Goal: Task Accomplishment & Management: Complete application form

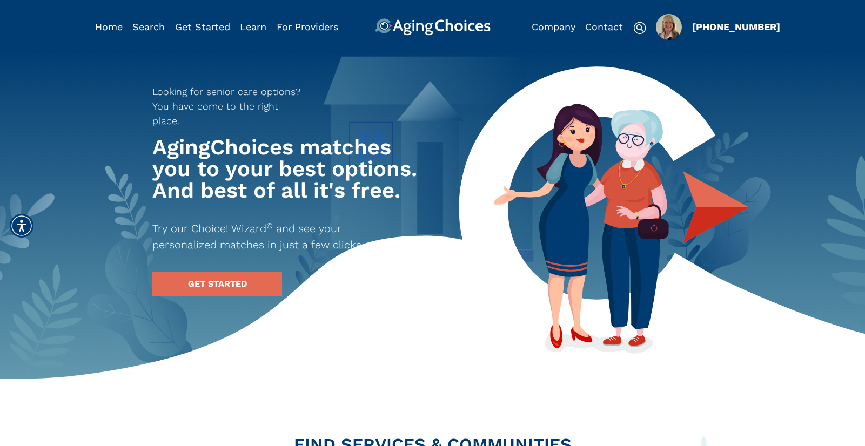
click at [661, 28] on img "Popover trigger" at bounding box center [669, 27] width 26 height 26
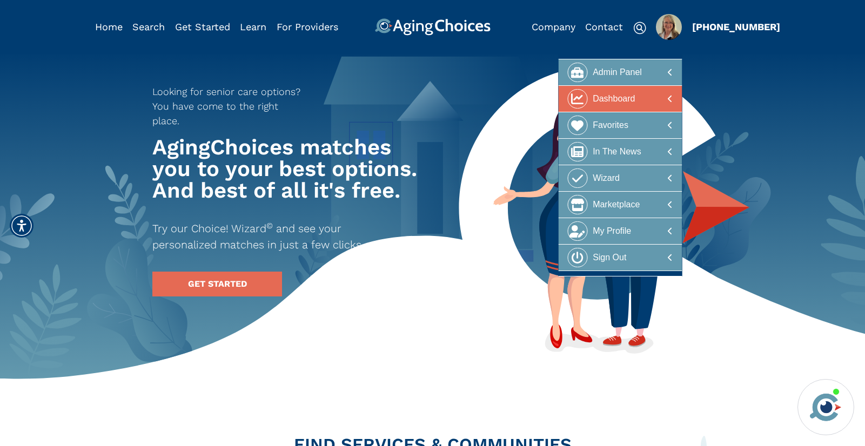
click at [636, 99] on div at bounding box center [620, 99] width 105 height 20
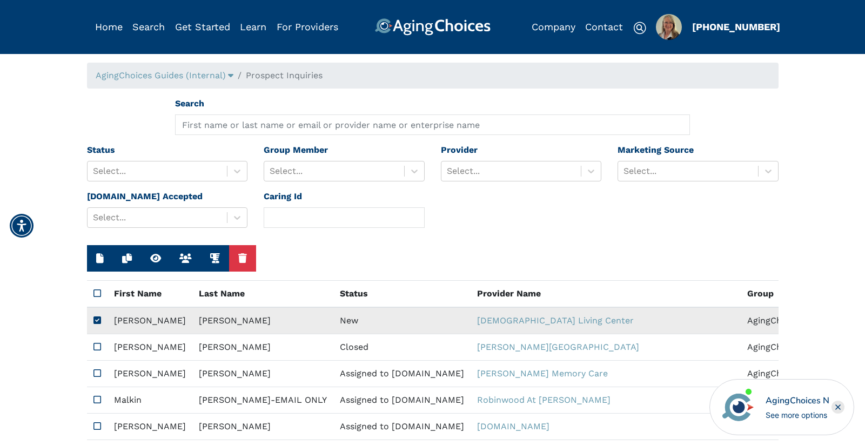
click at [333, 320] on td "New" at bounding box center [401, 320] width 137 height 27
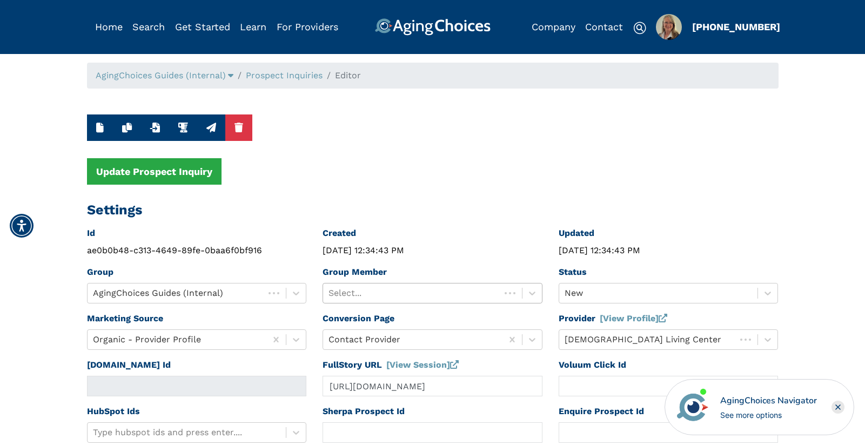
click at [425, 290] on div at bounding box center [412, 293] width 166 height 15
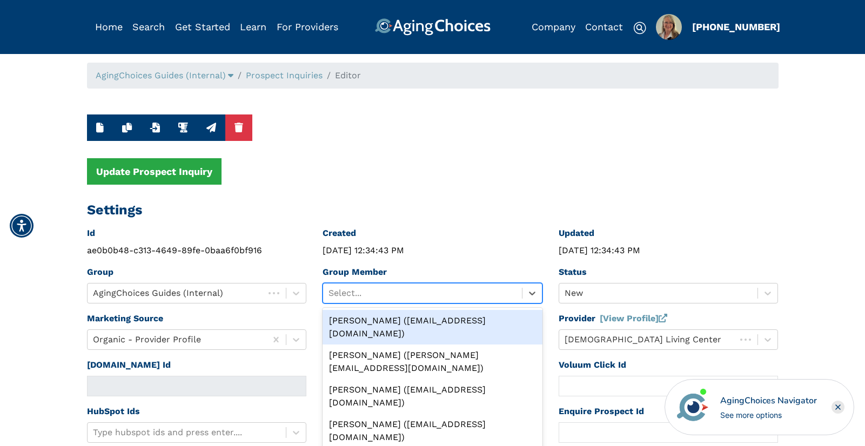
click at [424, 322] on div "Peggy Wilcox (pwilcox@lifestylecx.com)" at bounding box center [433, 327] width 220 height 35
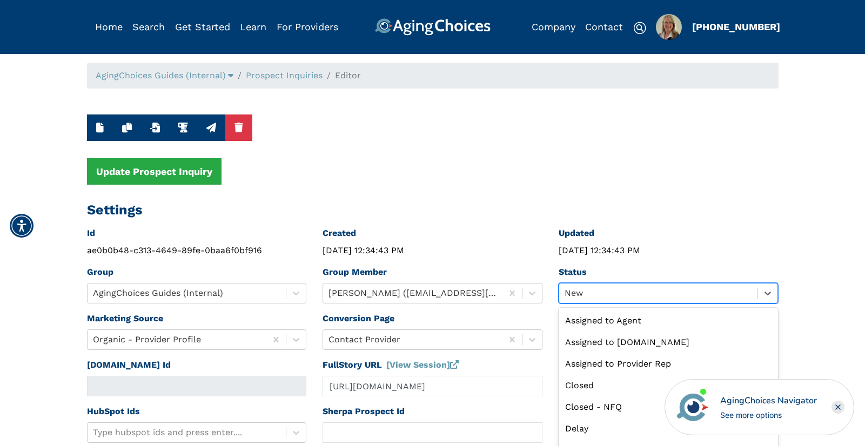
scroll to position [24, 0]
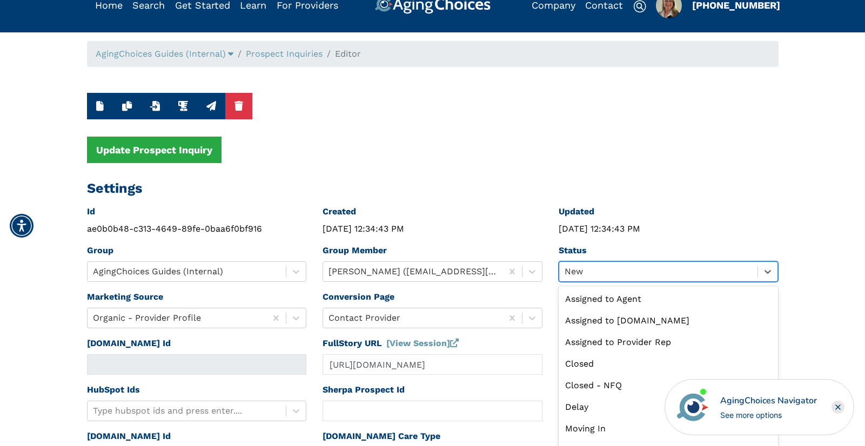
click at [586, 282] on div "option New selected, 9 of 13. 13 results available. Use Up and Down to choose o…" at bounding box center [669, 272] width 220 height 21
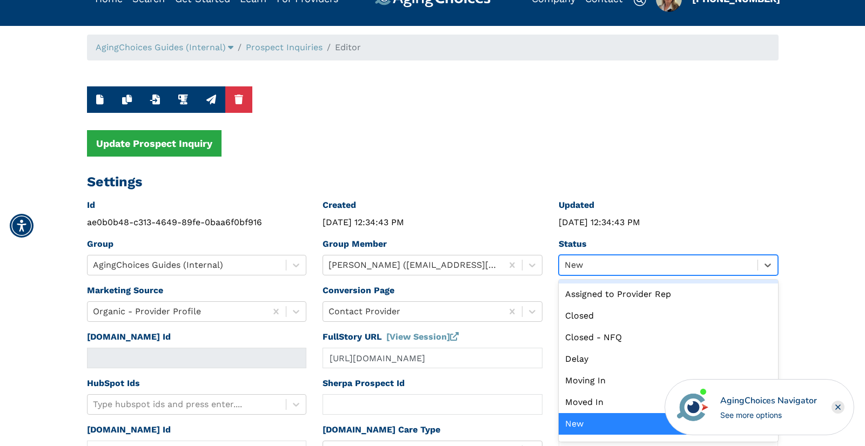
scroll to position [0, 0]
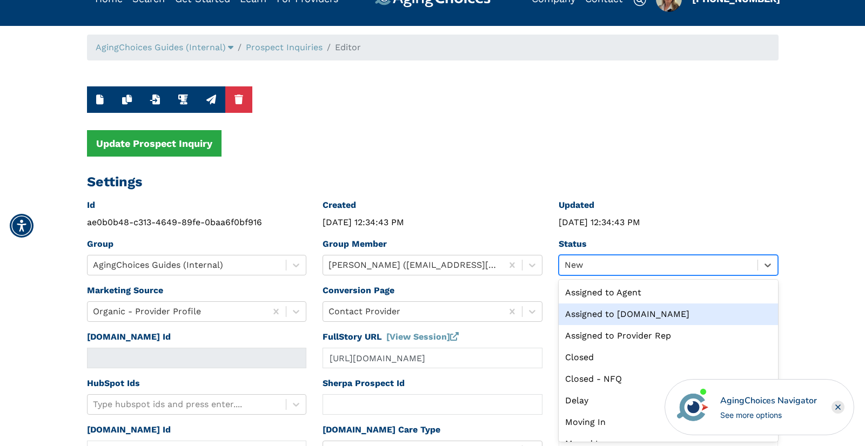
click at [593, 311] on div "Assigned to Caring.com" at bounding box center [669, 315] width 220 height 22
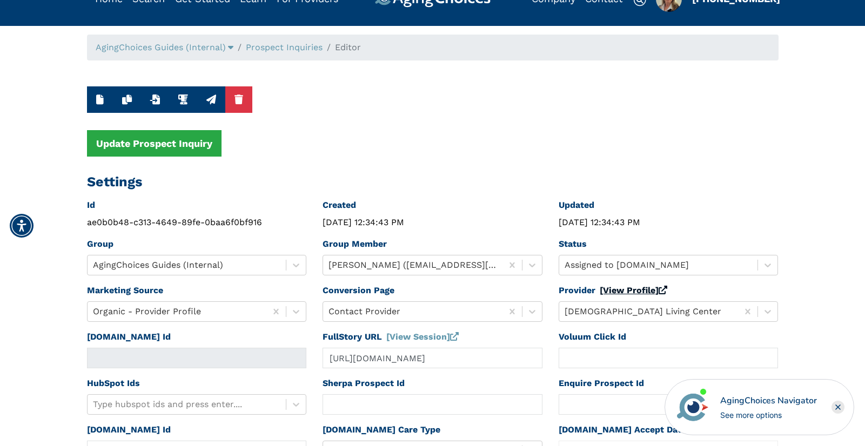
click at [618, 292] on link "[View Profile]" at bounding box center [634, 290] width 68 height 10
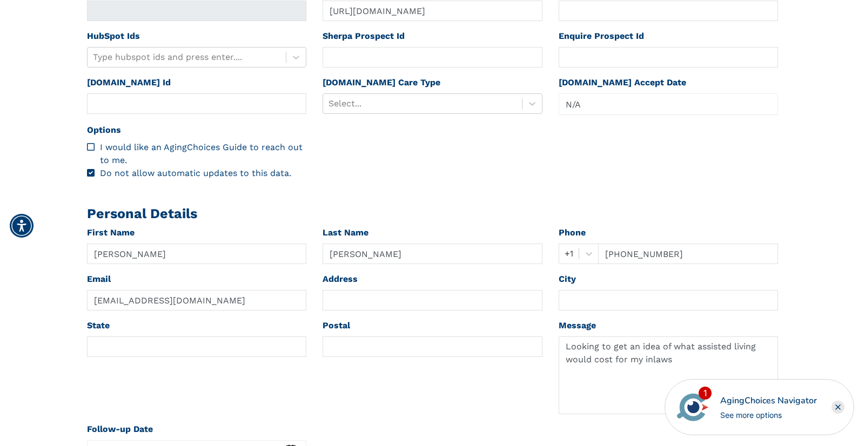
scroll to position [415, 0]
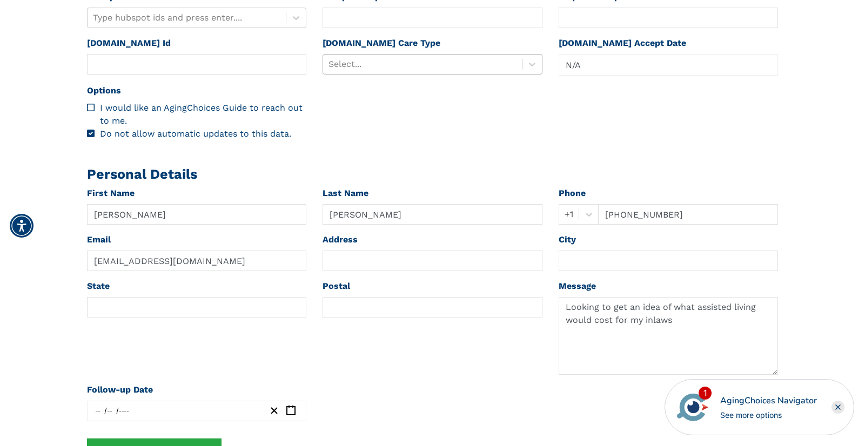
click at [377, 64] on div at bounding box center [423, 64] width 188 height 15
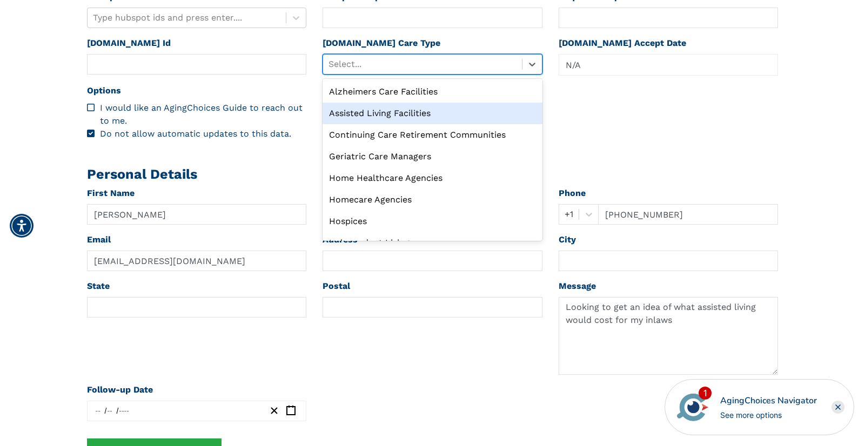
click at [373, 110] on div "Assisted Living Facilities" at bounding box center [433, 114] width 220 height 22
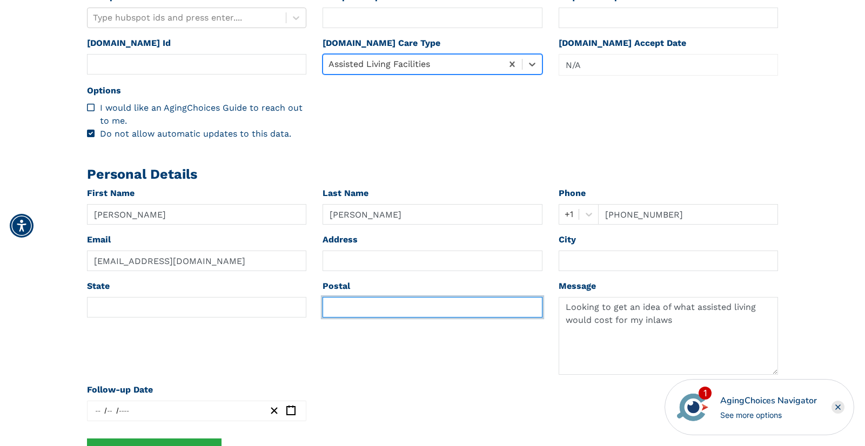
click at [350, 308] on input "text" at bounding box center [433, 307] width 220 height 21
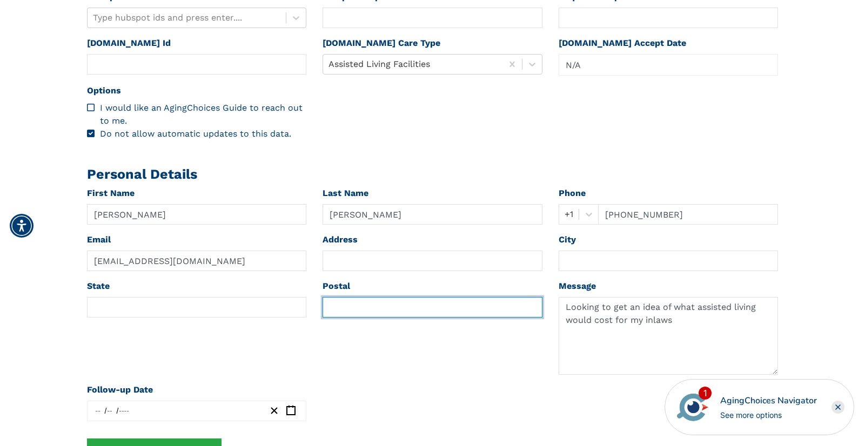
paste input "14513"
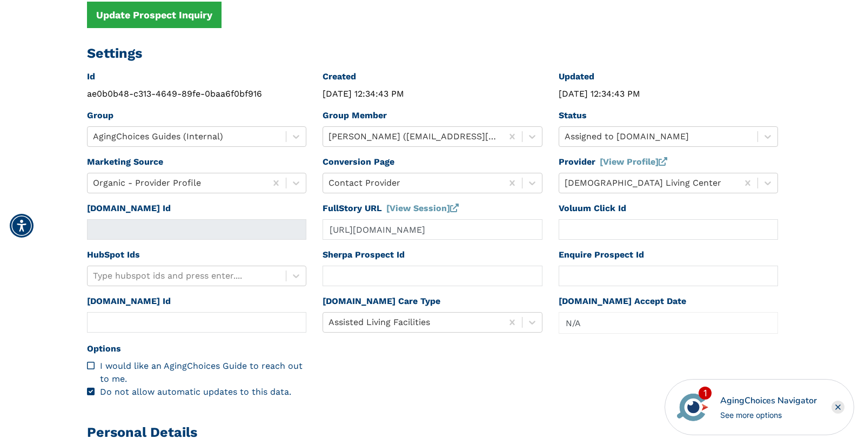
scroll to position [0, 0]
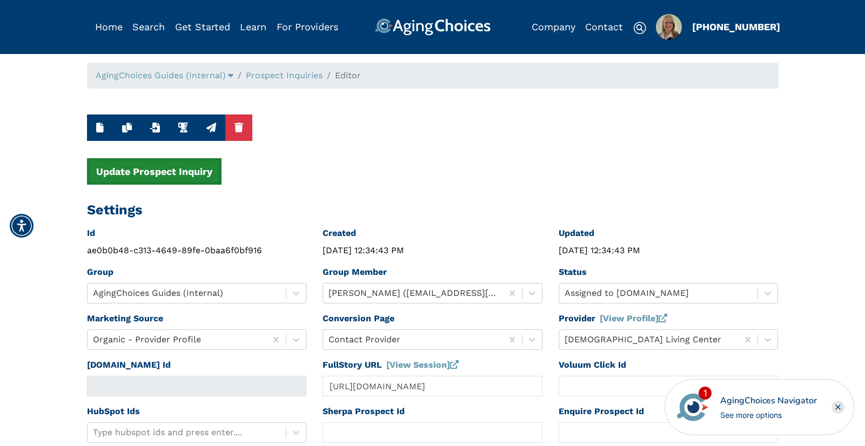
type input "14513"
click at [189, 171] on button "Update Prospect Inquiry" at bounding box center [154, 171] width 135 height 26
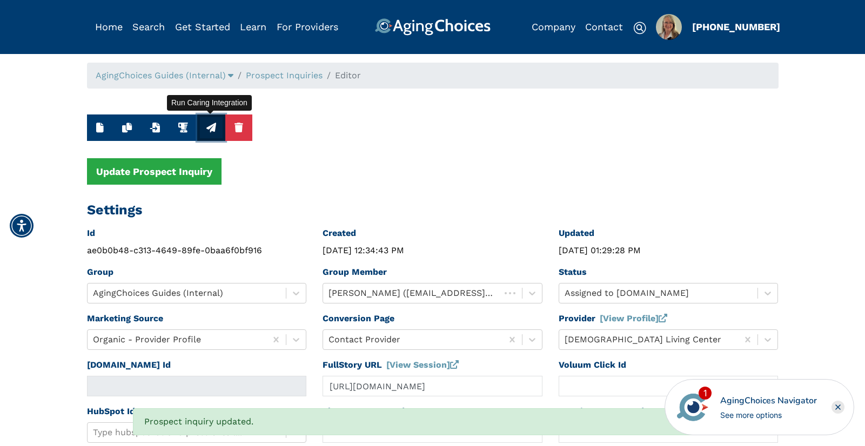
click at [213, 127] on icon "button" at bounding box center [211, 128] width 10 height 10
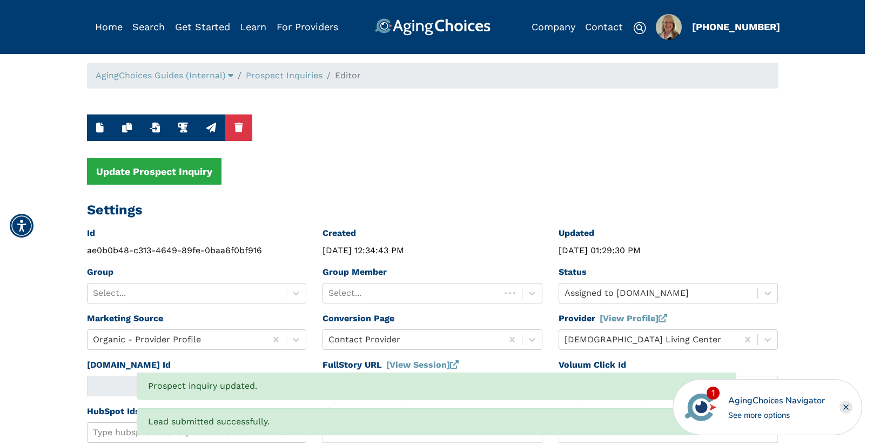
type input "16544040"
type input "Aug 18, 2025 01:29:30 PM"
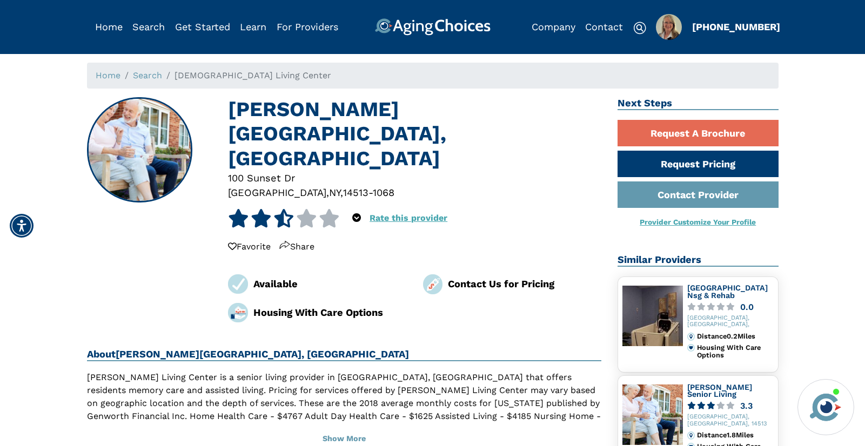
click at [343, 185] on div "14513-1068" at bounding box center [368, 192] width 51 height 15
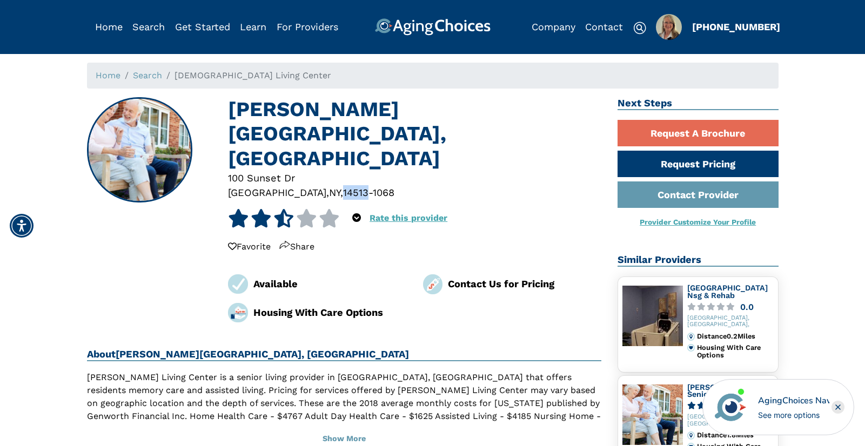
copy div "14513"
